Goal: Task Accomplishment & Management: Manage account settings

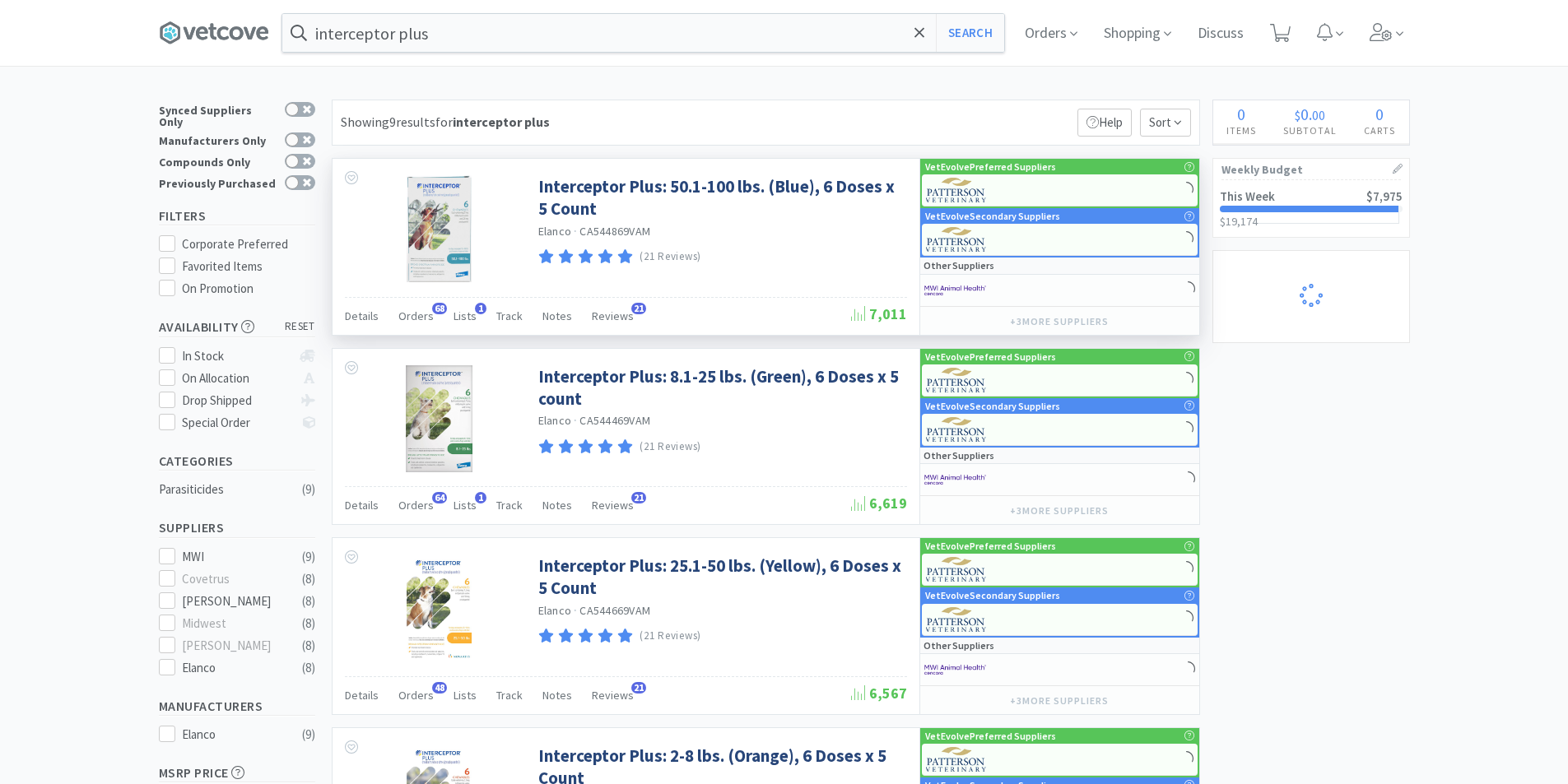
select select "50"
select select "1"
select select "2"
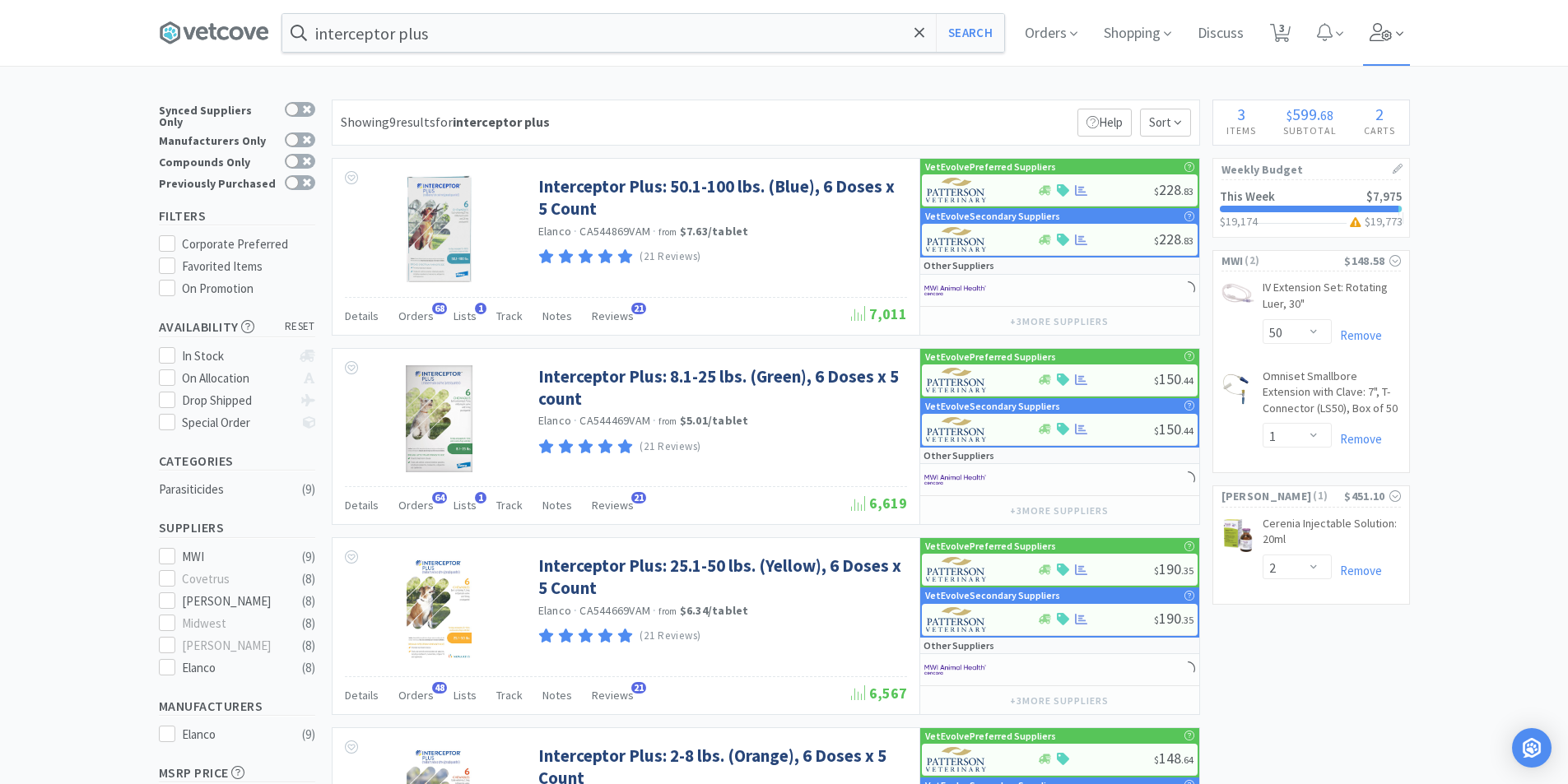
click at [1385, 39] on icon at bounding box center [1381, 32] width 23 height 18
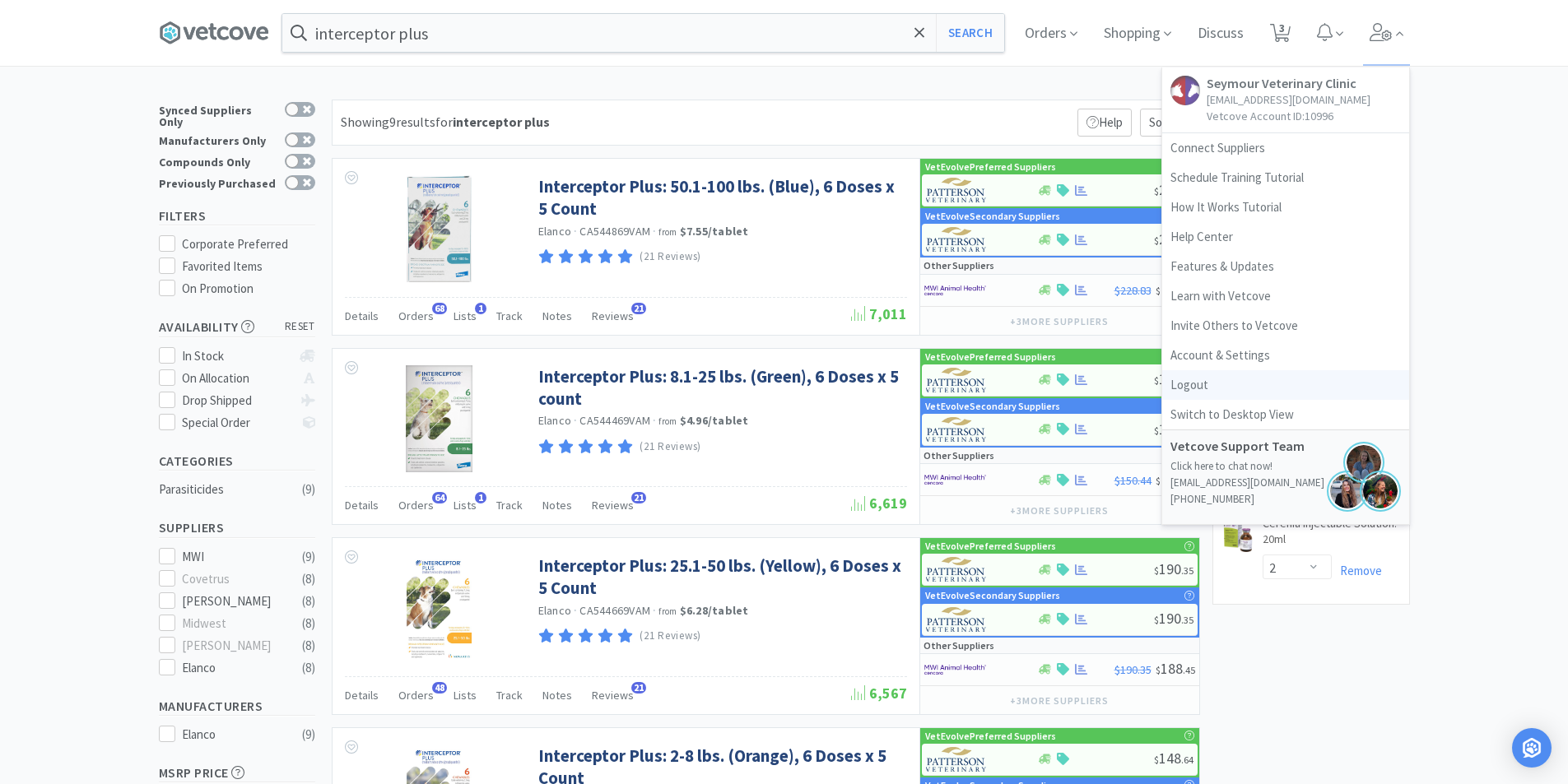
click at [1258, 390] on link "Logout" at bounding box center [1285, 384] width 247 height 30
